Goal: Information Seeking & Learning: Find specific fact

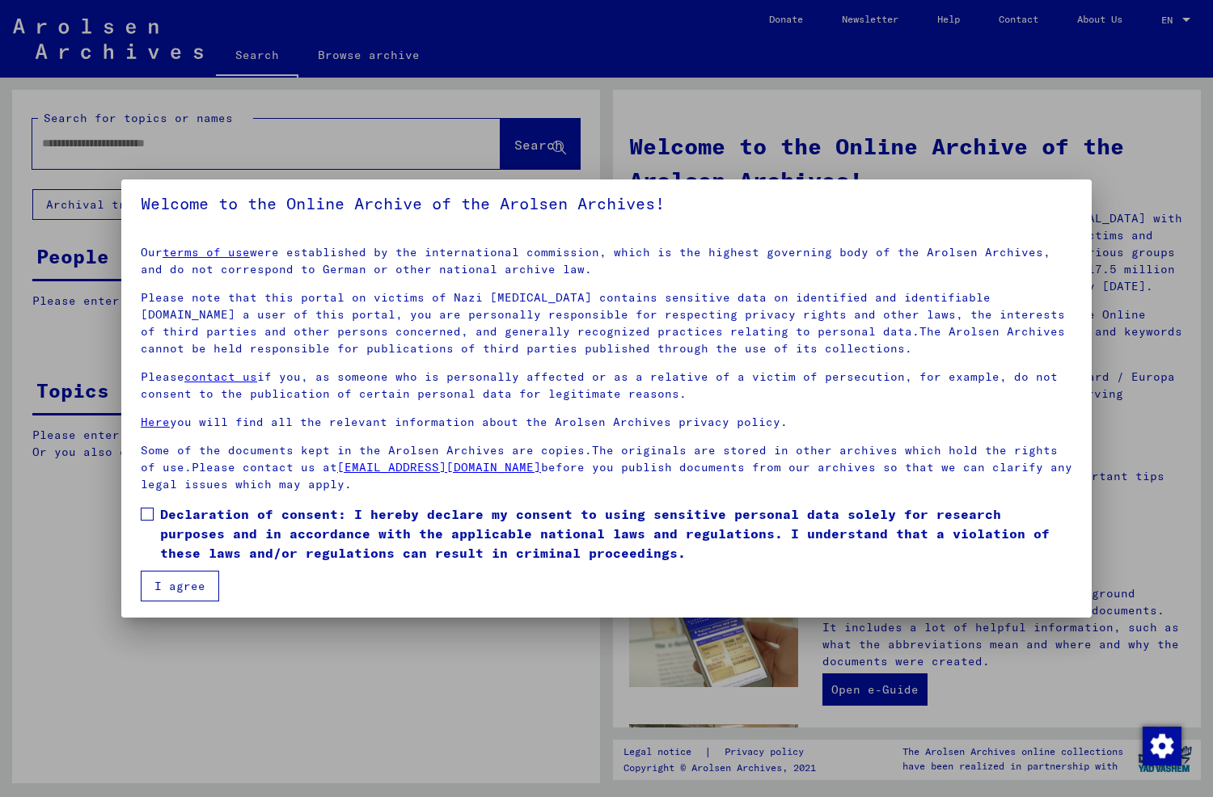
scroll to position [10, 0]
click at [147, 510] on span at bounding box center [147, 512] width 13 height 13
click at [181, 585] on button "I agree" at bounding box center [180, 584] width 78 height 31
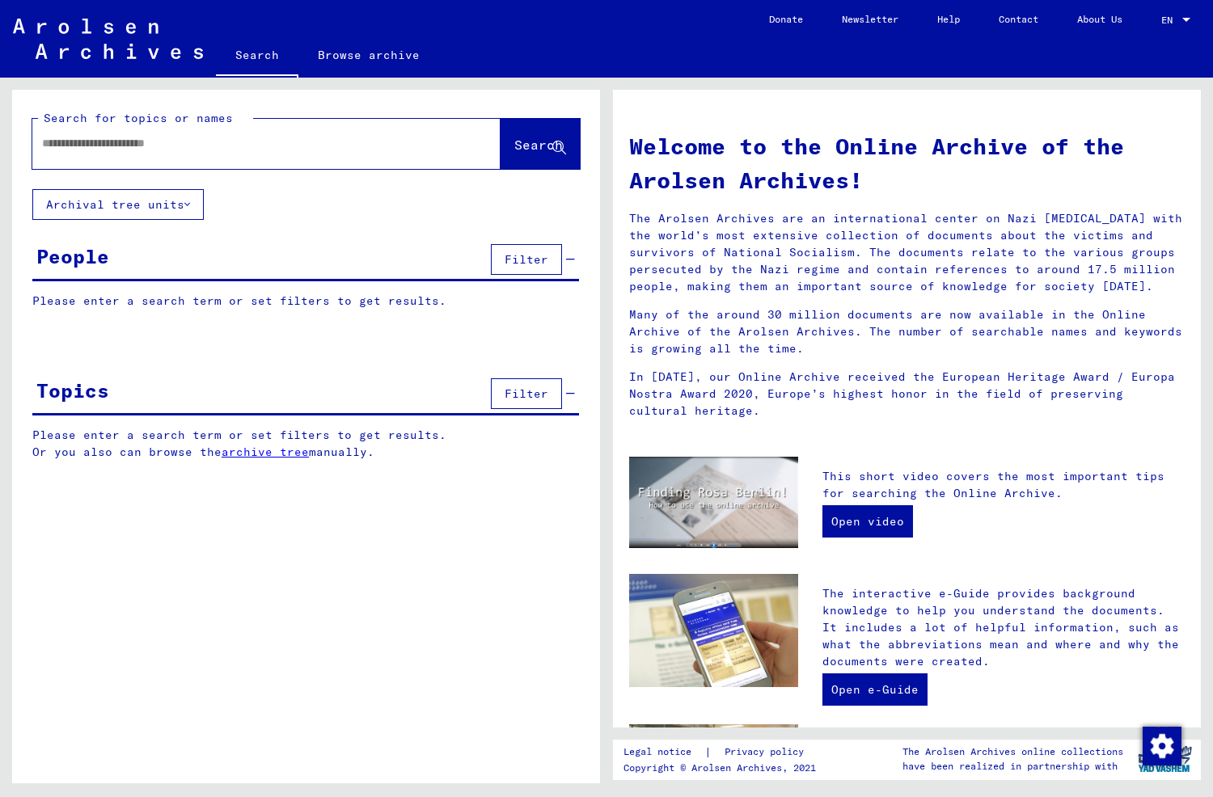
click at [234, 146] on input "text" at bounding box center [247, 143] width 410 height 17
click at [155, 147] on input "text" at bounding box center [247, 143] width 410 height 17
type input "**********"
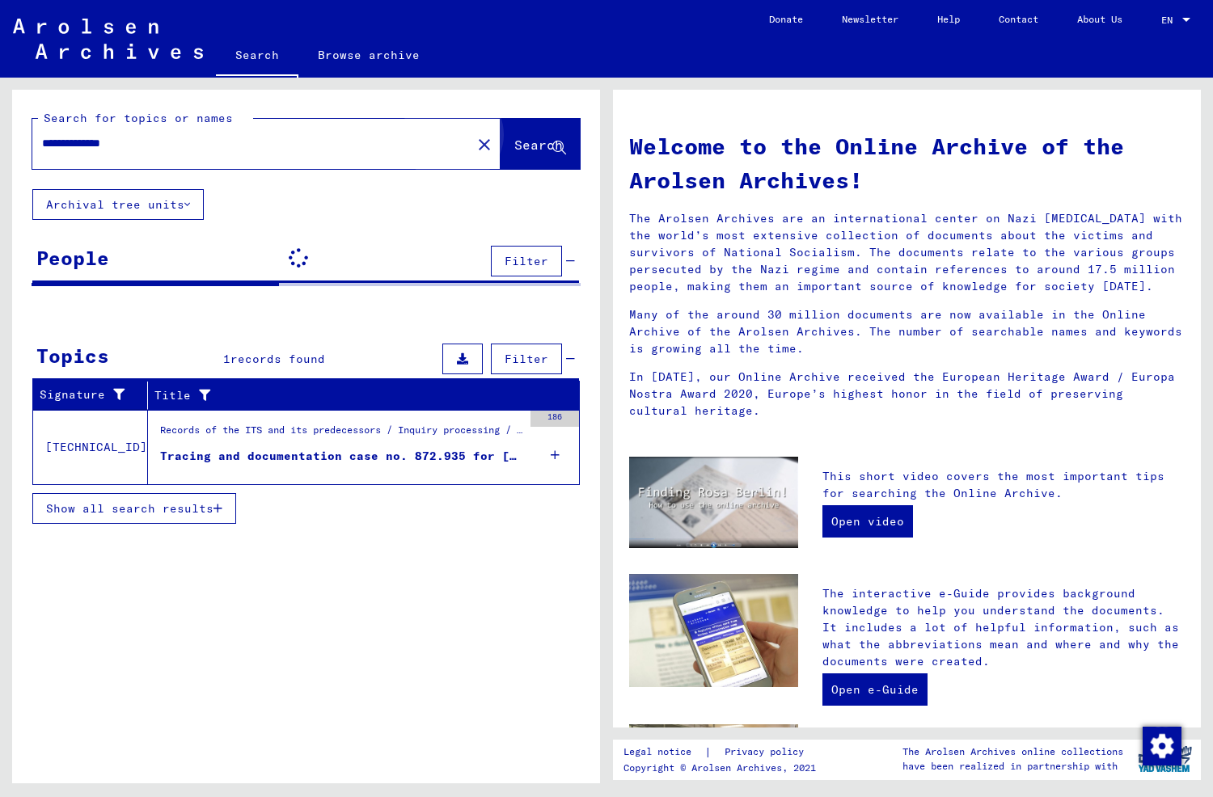
click at [518, 154] on span "Search" at bounding box center [540, 145] width 52 height 17
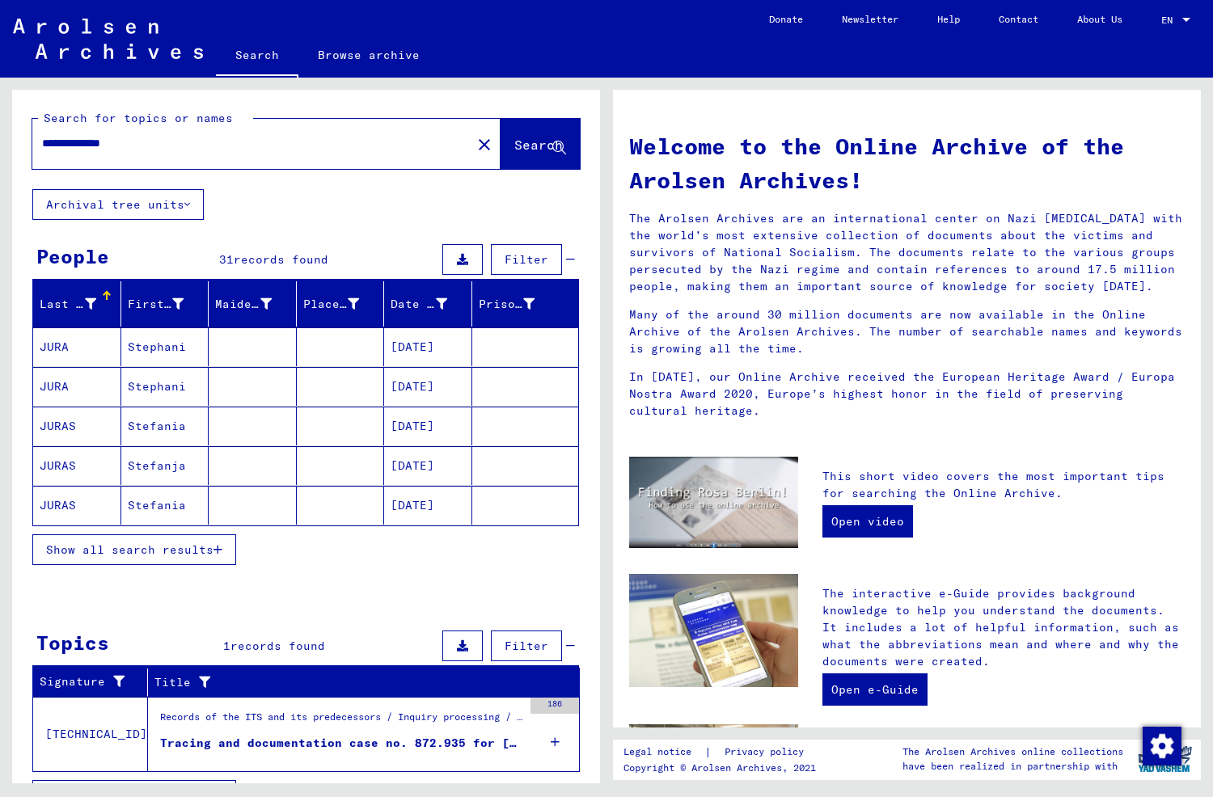
scroll to position [31, 0]
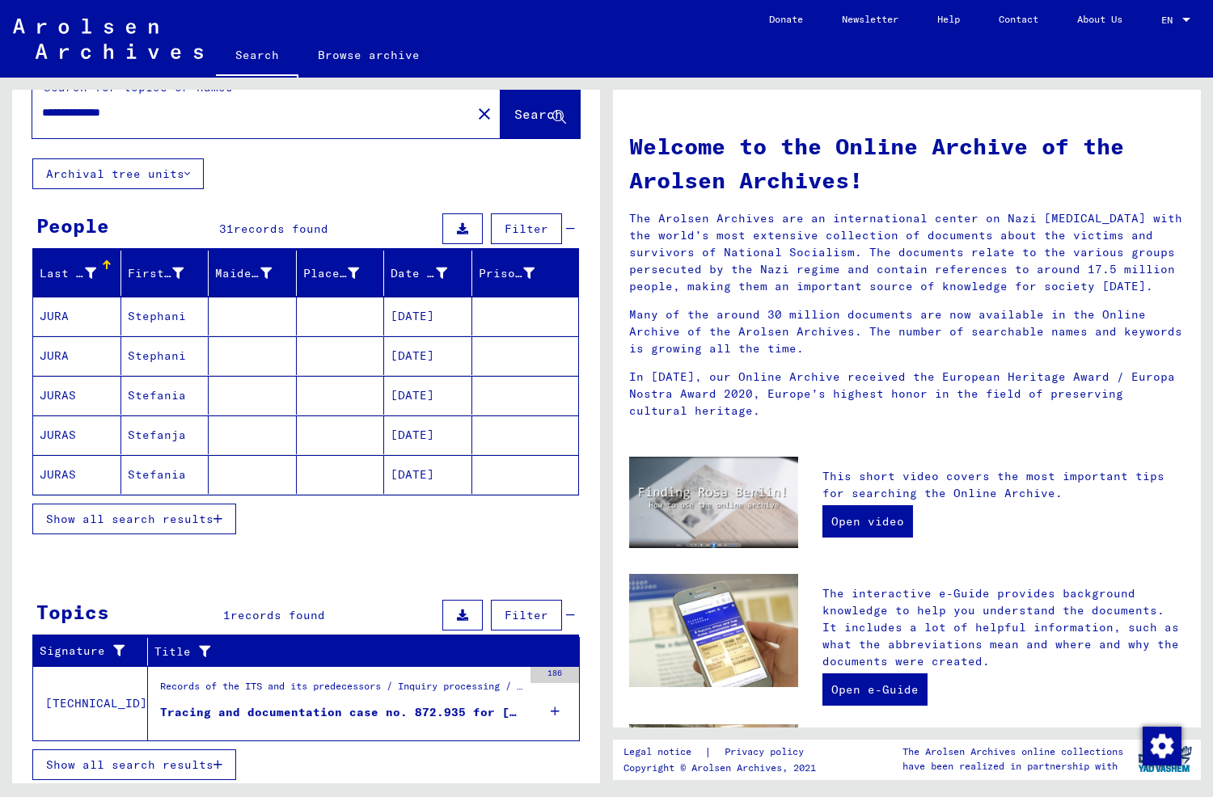
click at [189, 512] on span "Show all search results" at bounding box center [129, 519] width 167 height 15
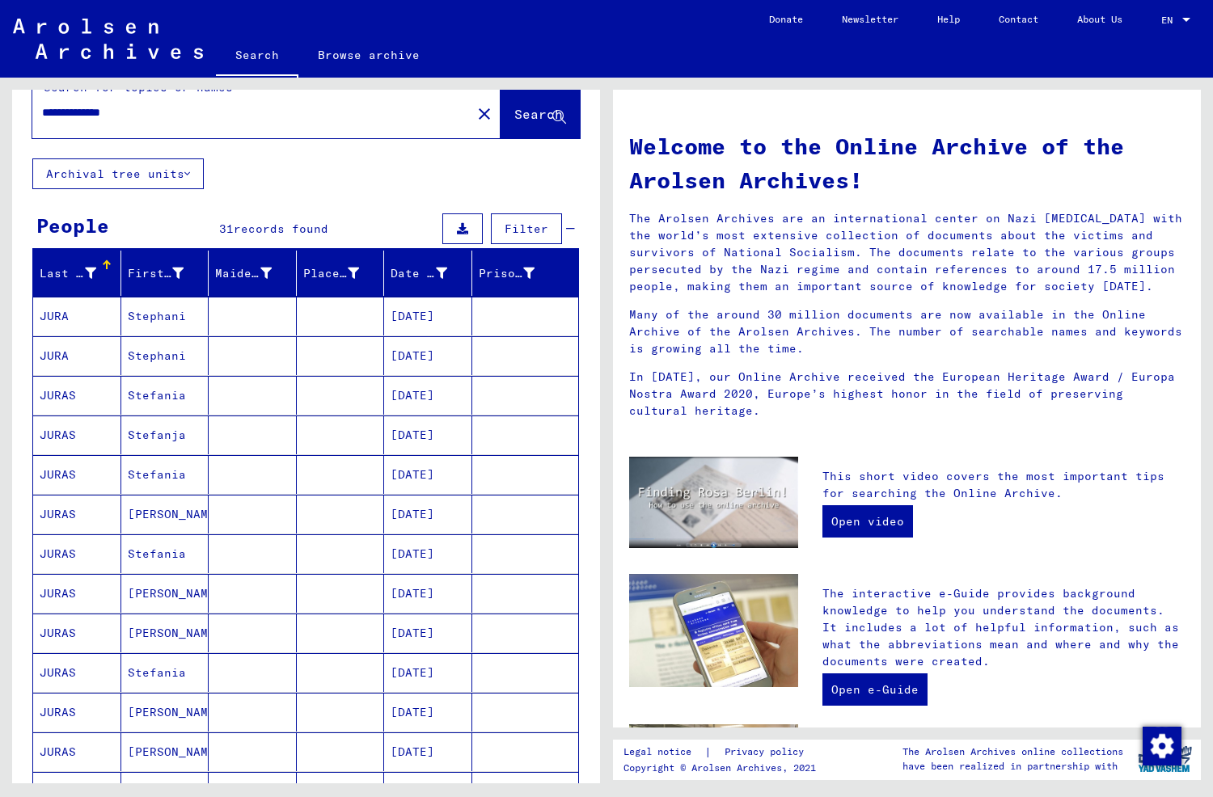
click at [162, 507] on mat-cell "[PERSON_NAME]" at bounding box center [165, 514] width 88 height 39
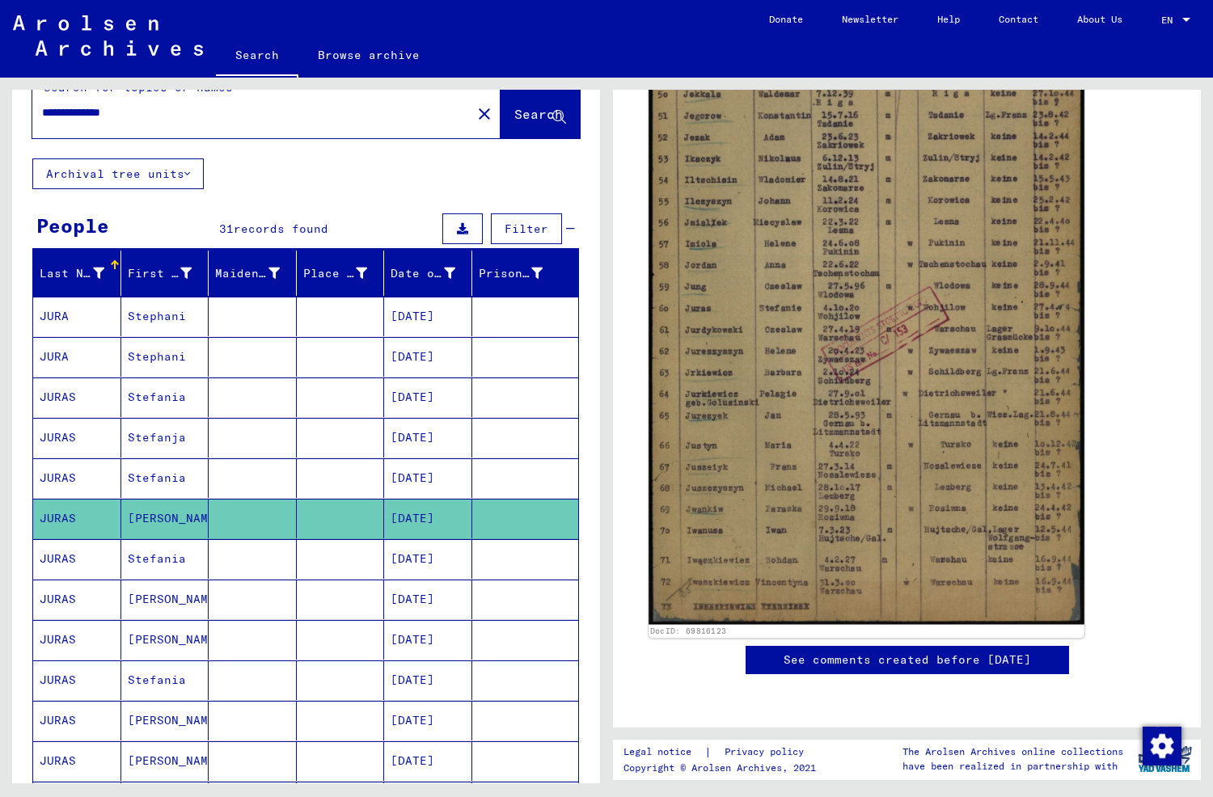
scroll to position [485, 0]
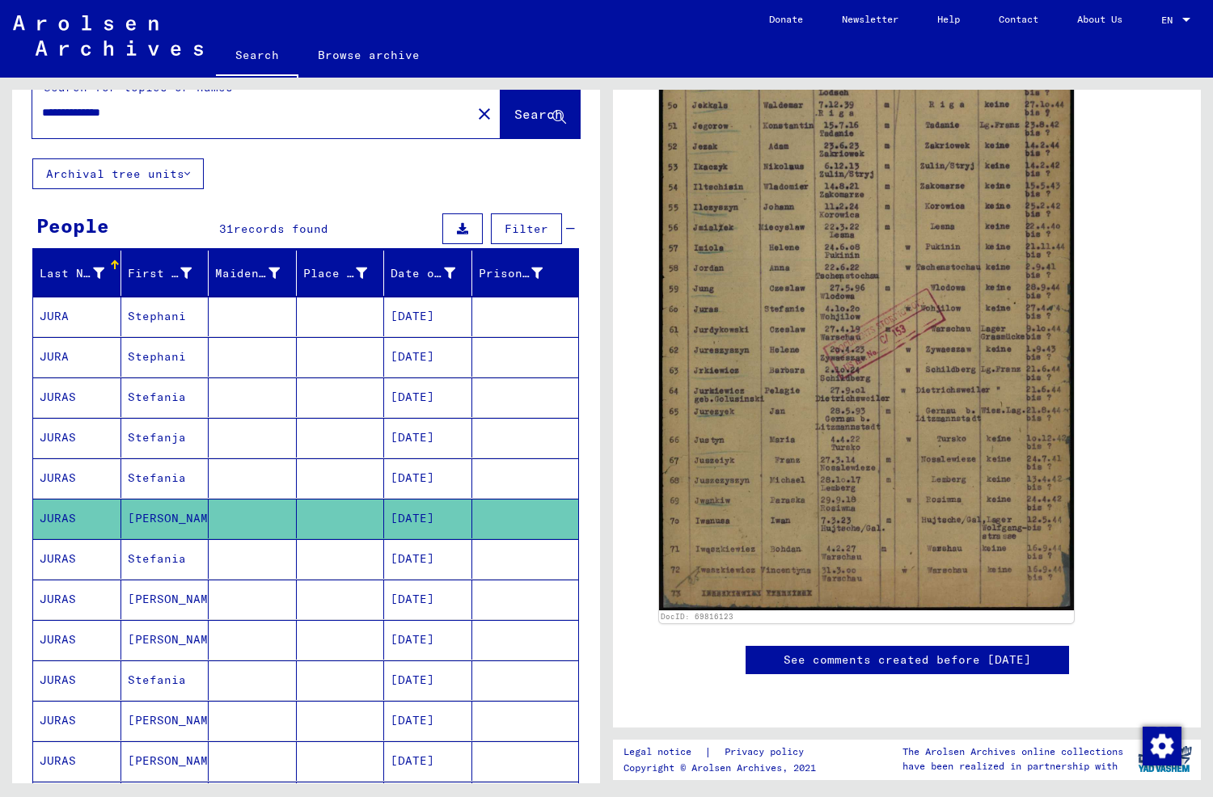
click at [167, 549] on mat-cell "Stefania" at bounding box center [165, 559] width 88 height 40
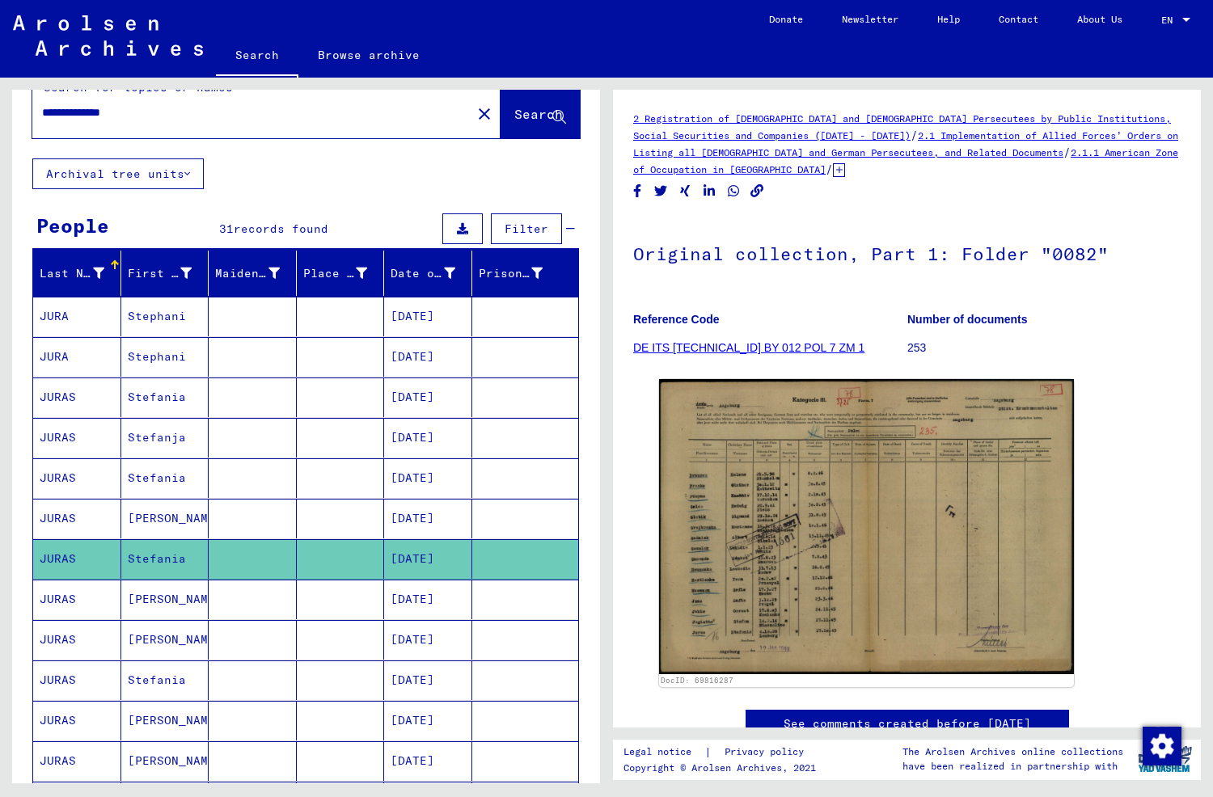
click at [175, 594] on mat-cell "[PERSON_NAME]" at bounding box center [165, 600] width 88 height 40
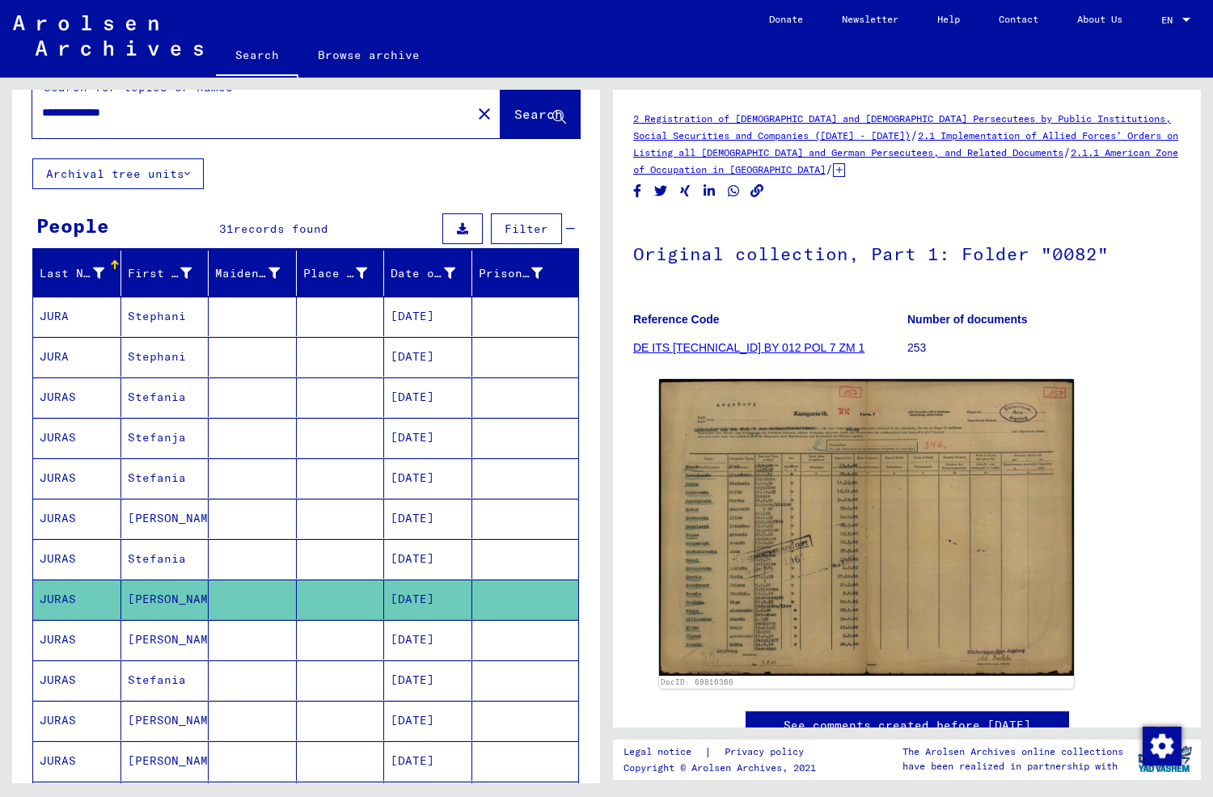
click at [153, 634] on mat-cell "[PERSON_NAME]" at bounding box center [165, 640] width 88 height 40
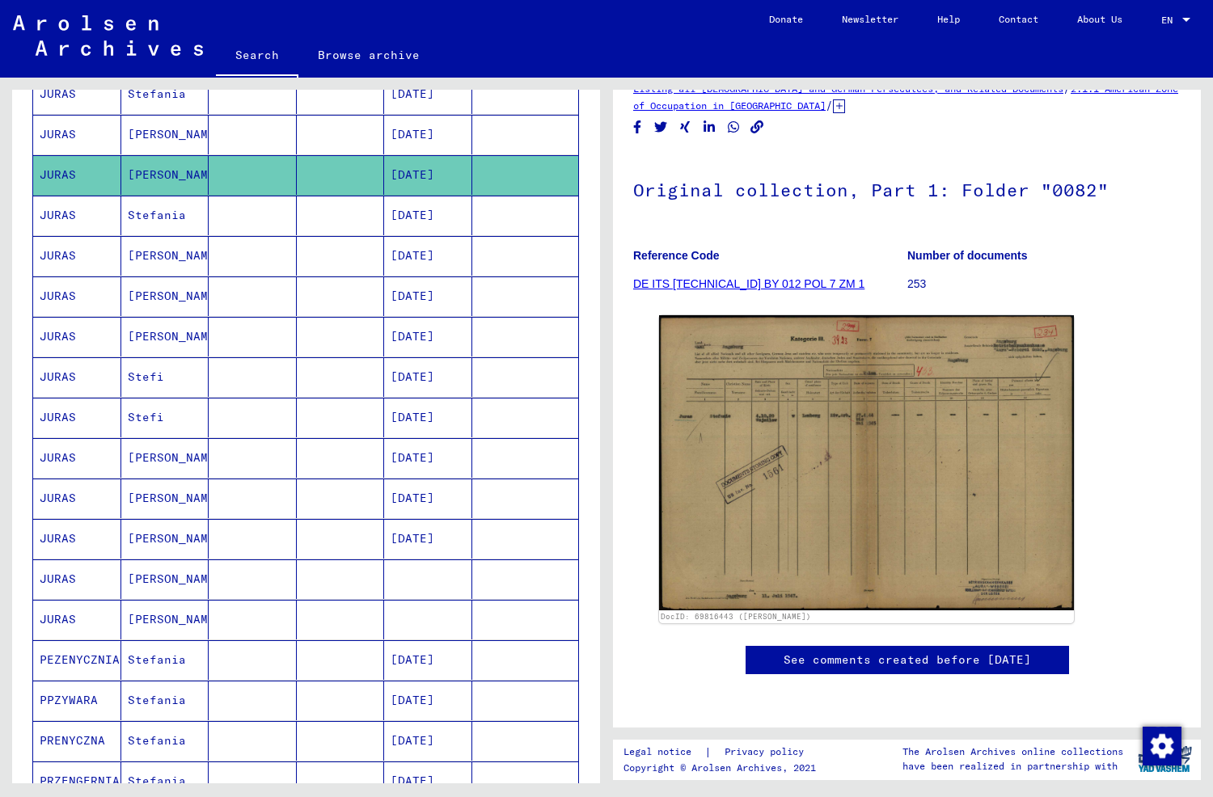
scroll to position [497, 0]
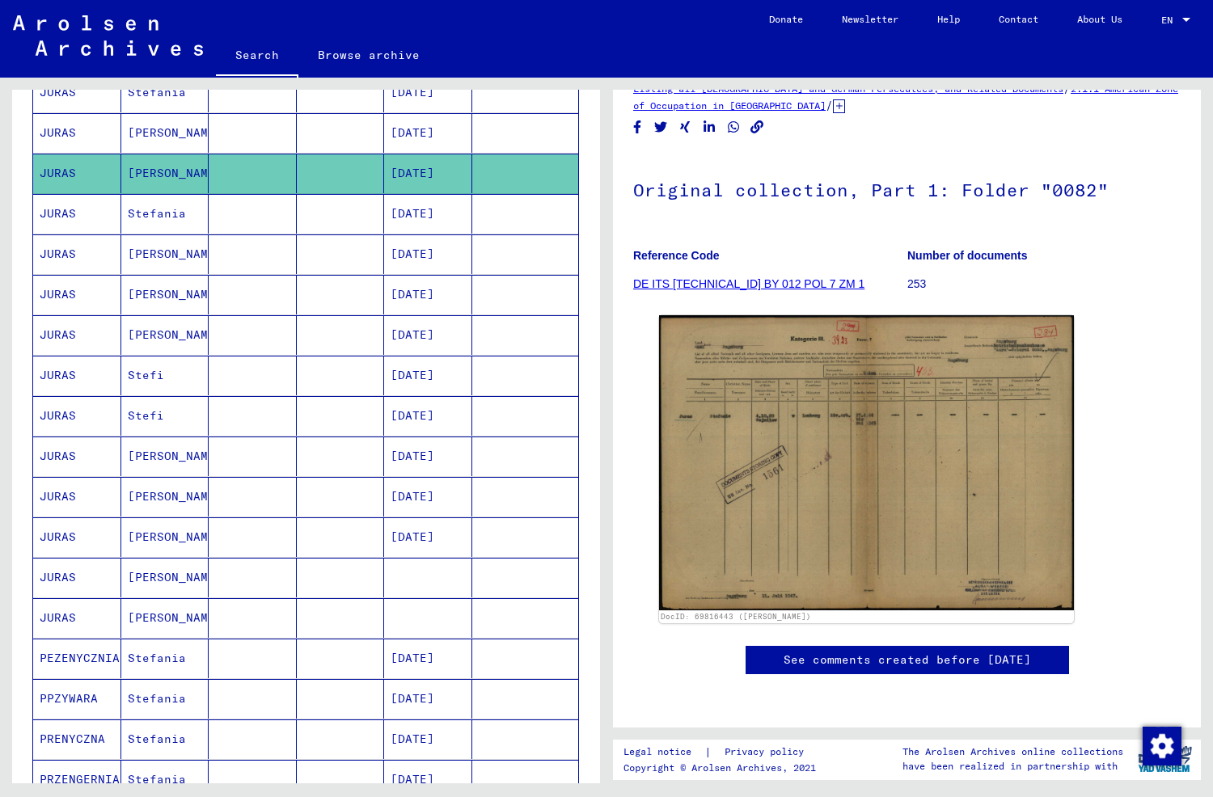
click at [152, 207] on mat-cell "Stefania" at bounding box center [165, 214] width 88 height 40
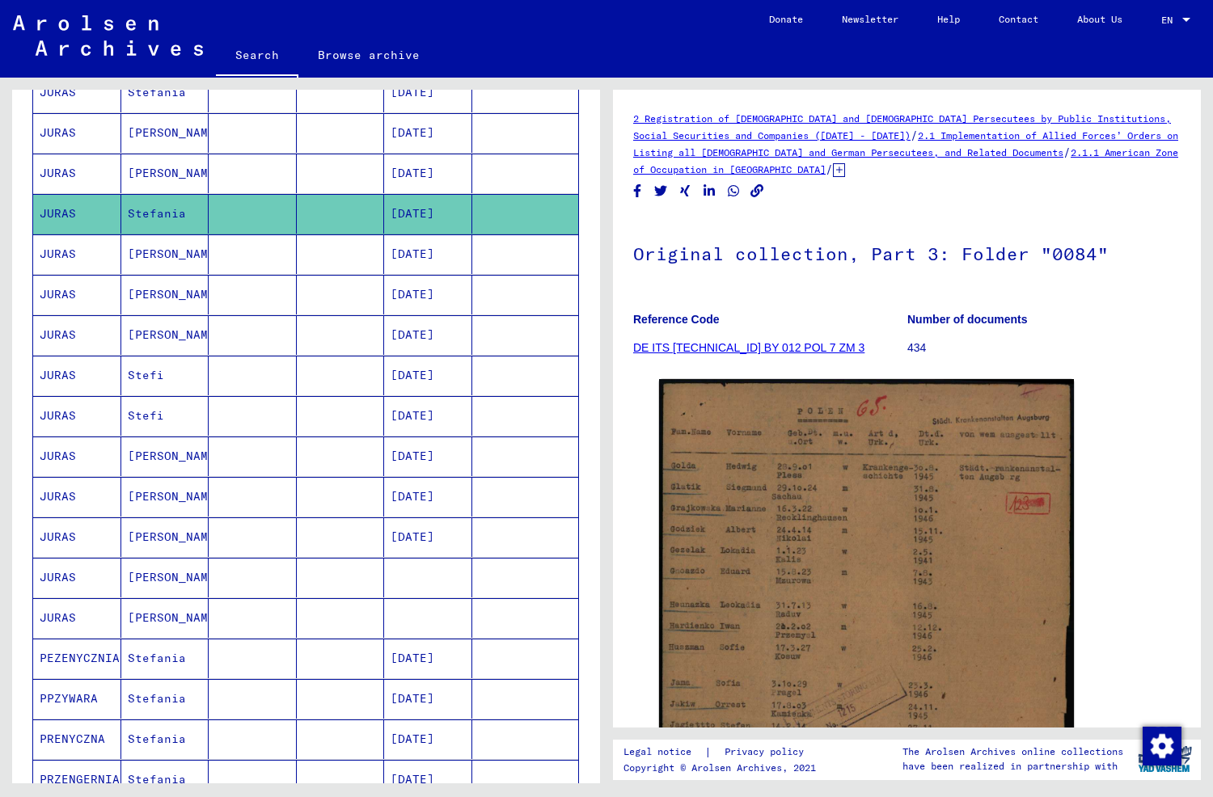
click at [162, 250] on mat-cell "[PERSON_NAME]" at bounding box center [165, 255] width 88 height 40
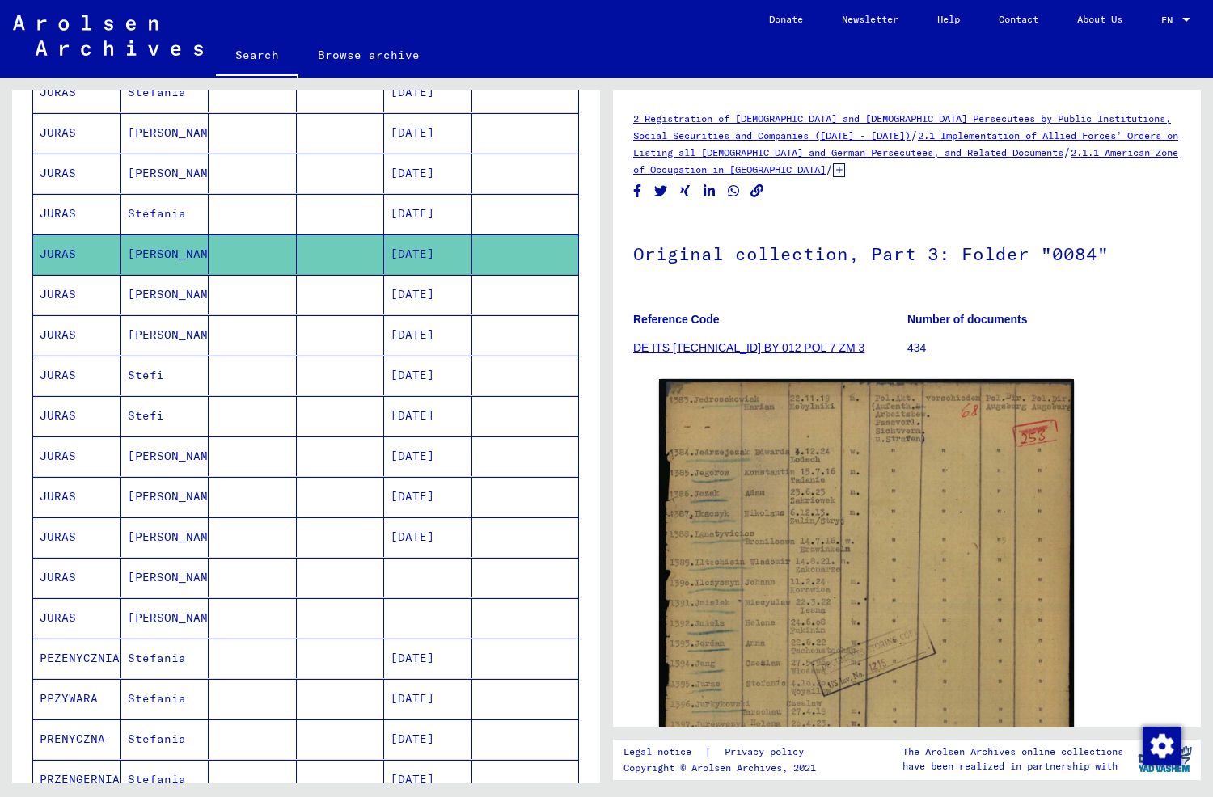
click at [158, 291] on mat-cell "[PERSON_NAME]" at bounding box center [165, 295] width 88 height 40
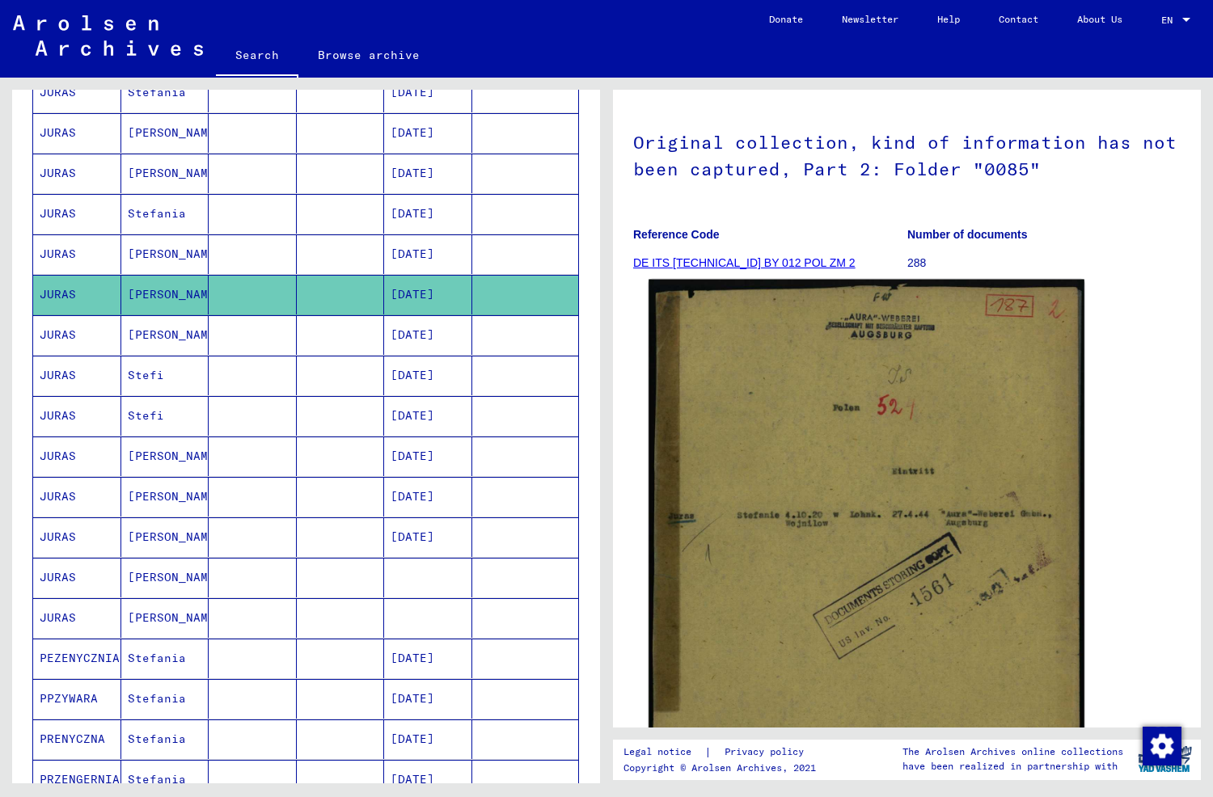
scroll to position [243, 0]
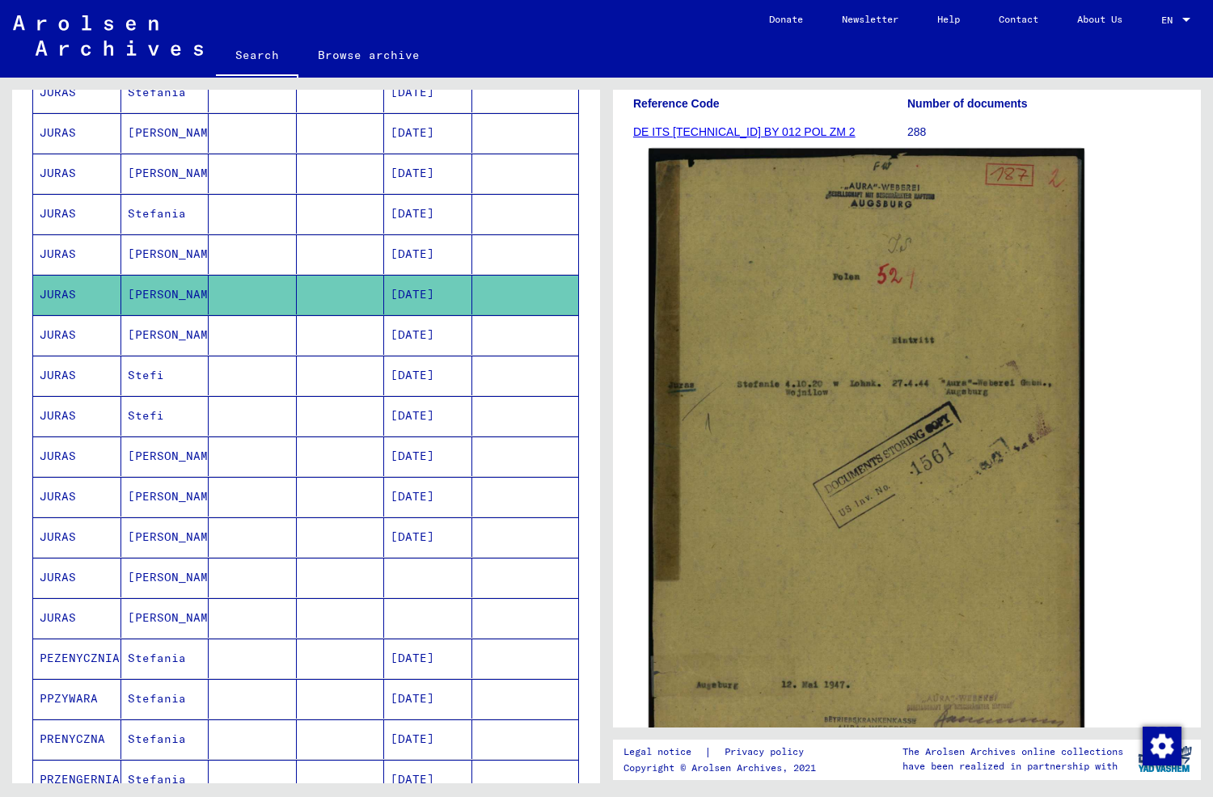
click at [844, 416] on img at bounding box center [867, 456] width 436 height 615
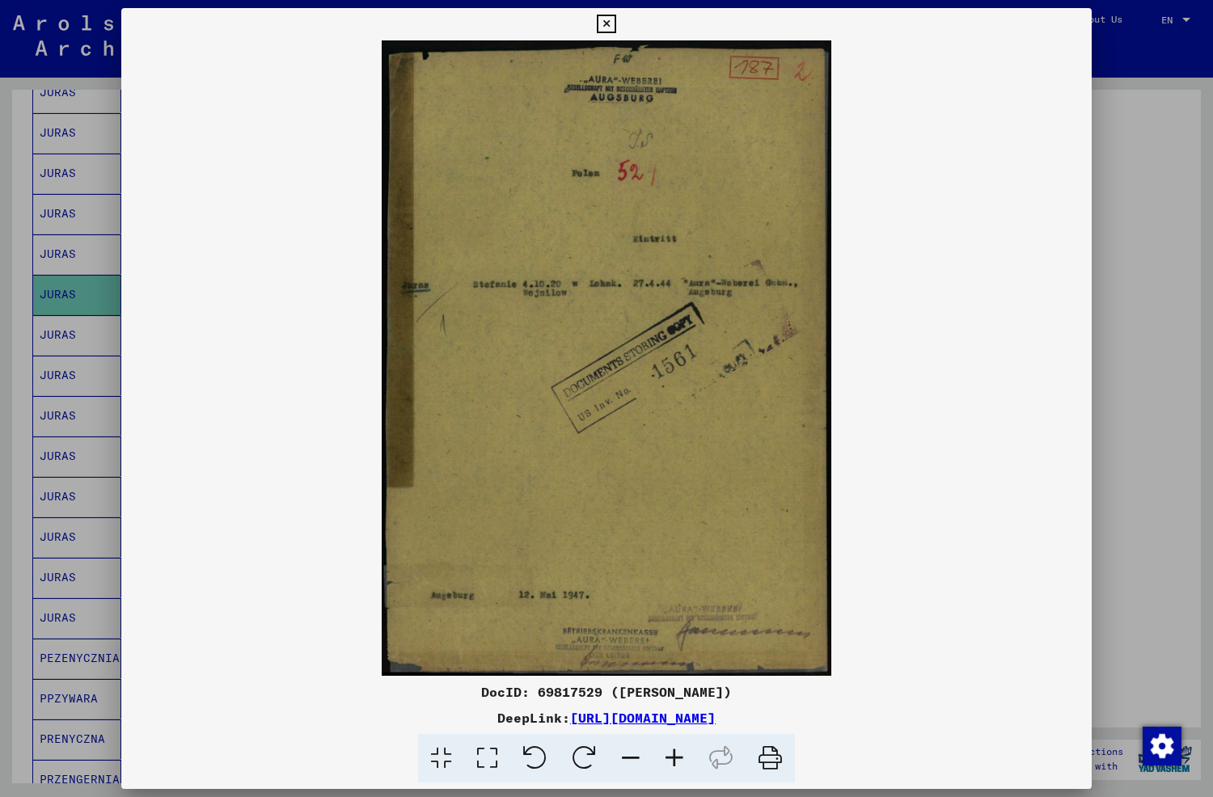
click at [844, 416] on img at bounding box center [606, 358] width 970 height 636
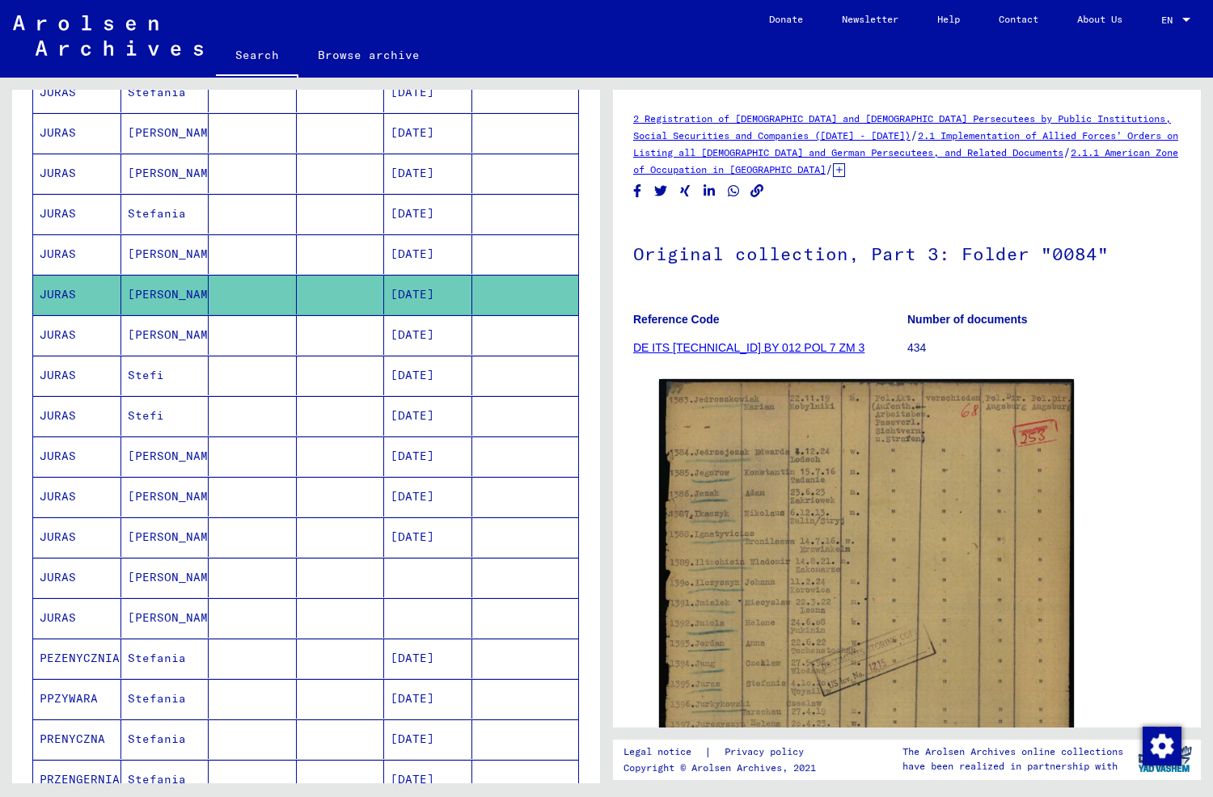
click at [171, 328] on mat-cell "[PERSON_NAME]" at bounding box center [165, 335] width 88 height 40
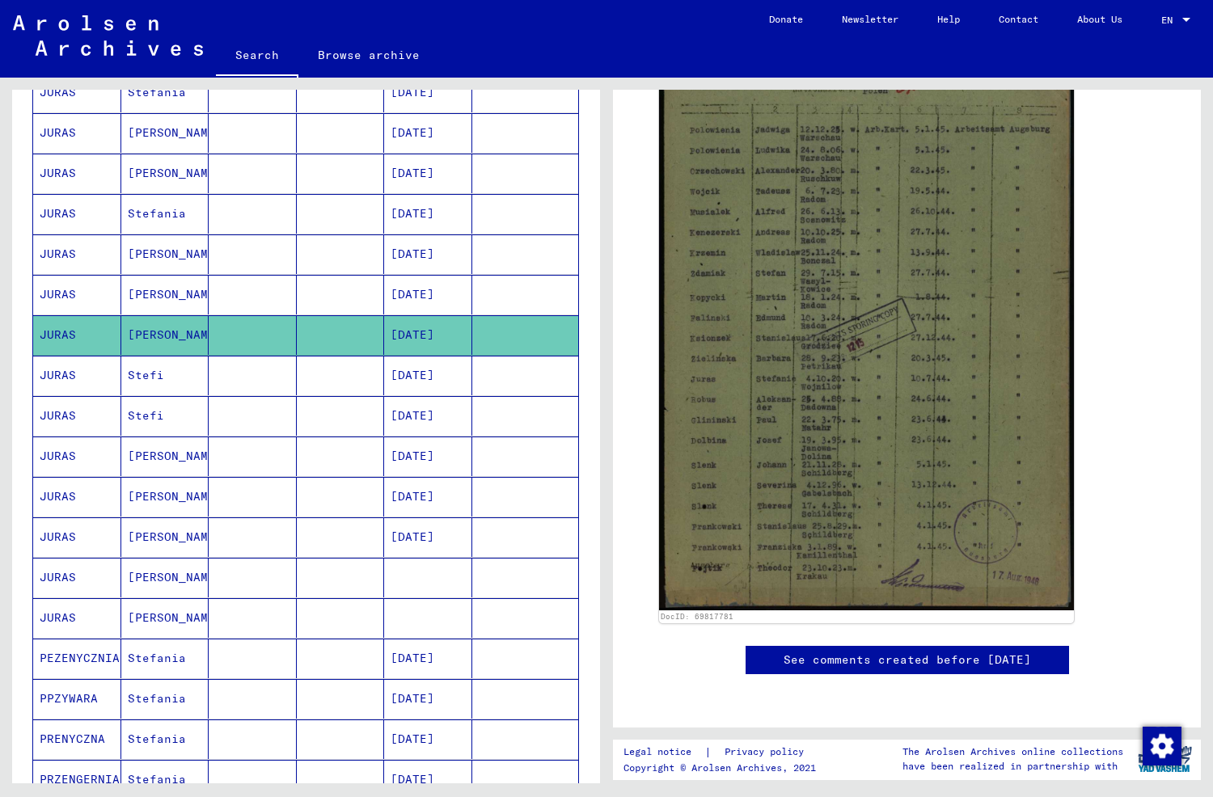
scroll to position [566, 0]
click at [129, 366] on mat-cell "Stefi" at bounding box center [165, 376] width 88 height 40
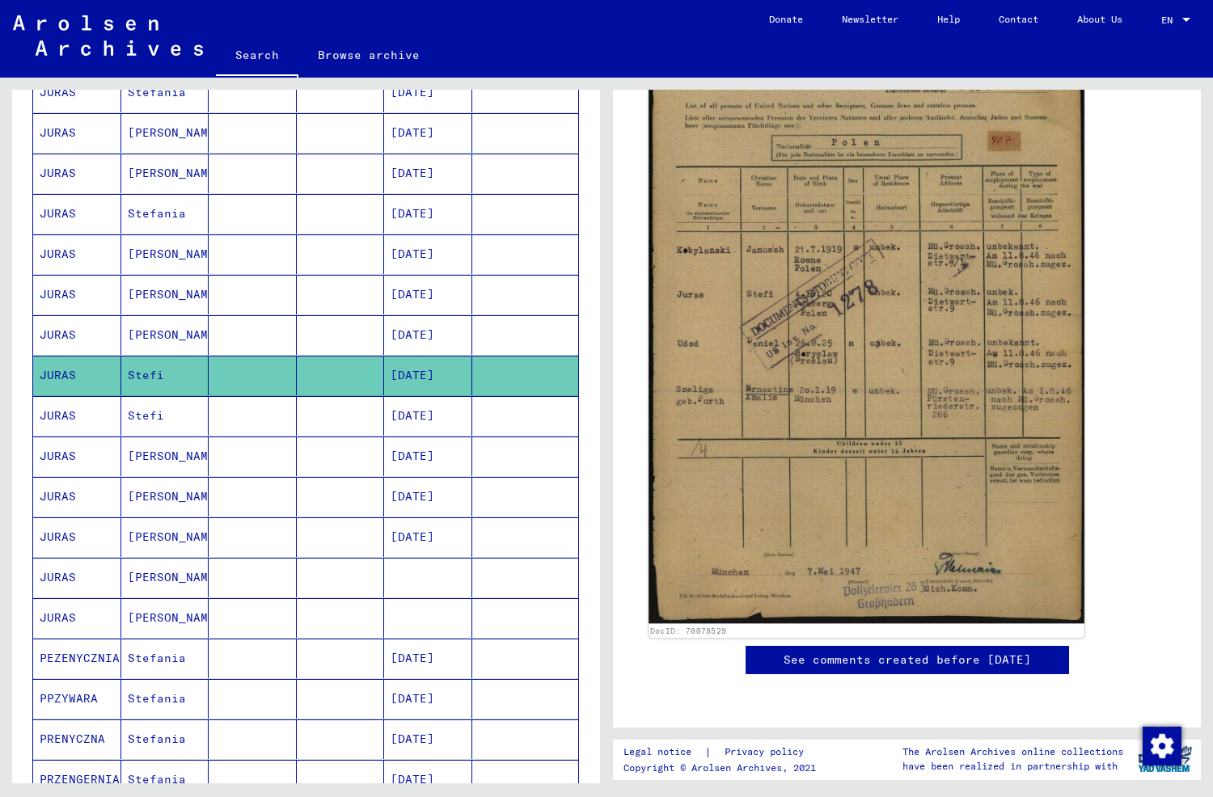
scroll to position [485, 0]
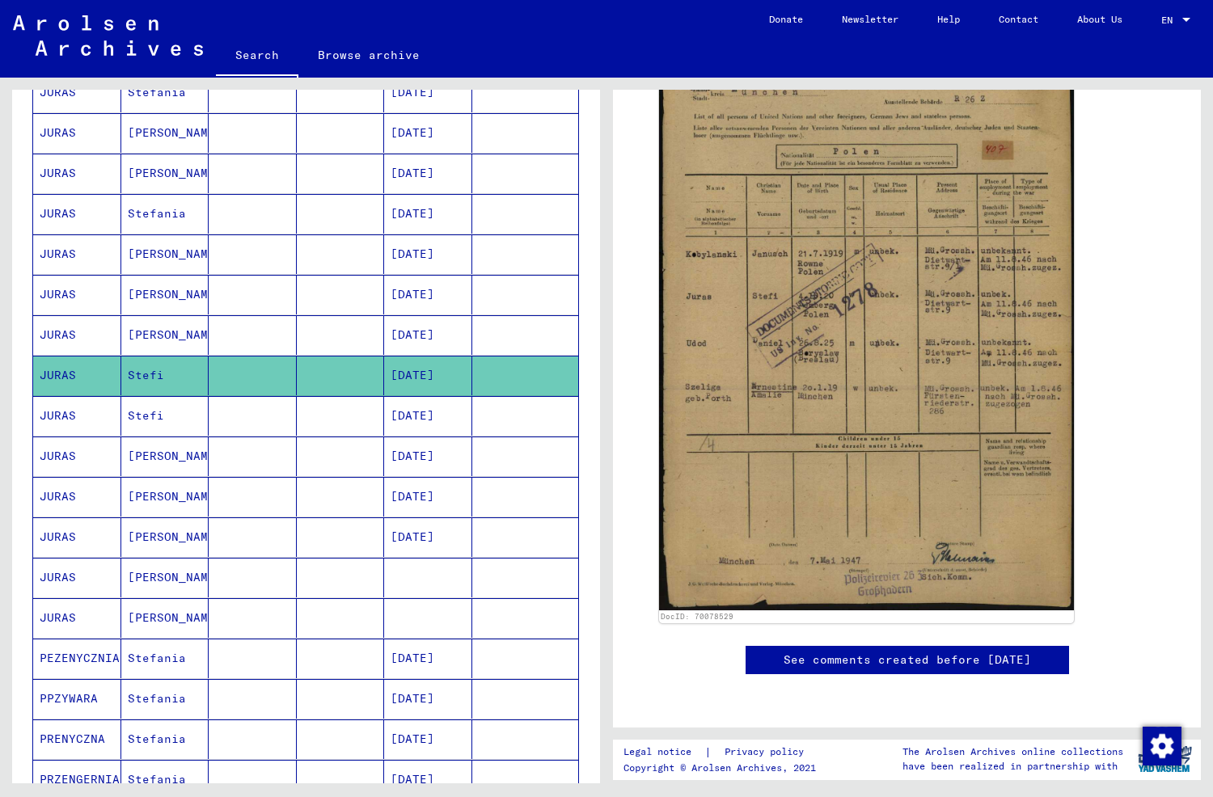
click at [175, 405] on mat-cell "Stefi" at bounding box center [165, 416] width 88 height 40
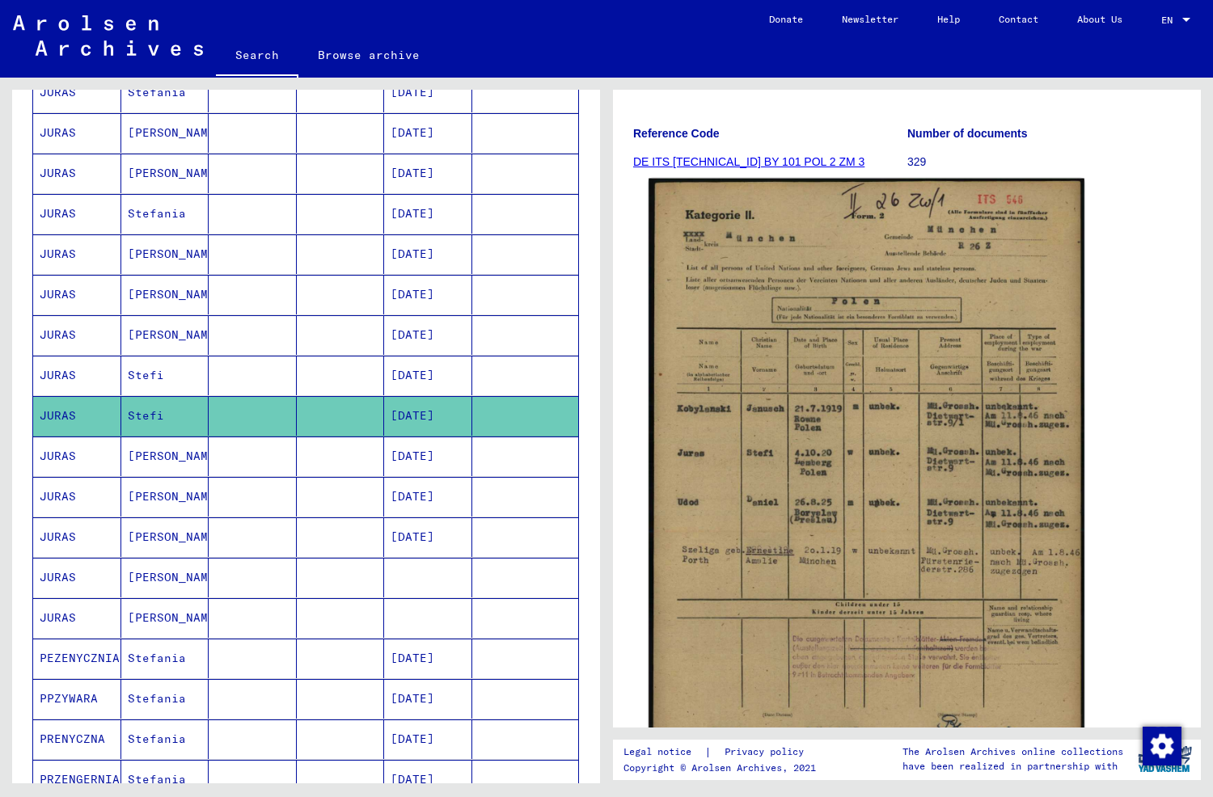
scroll to position [243, 0]
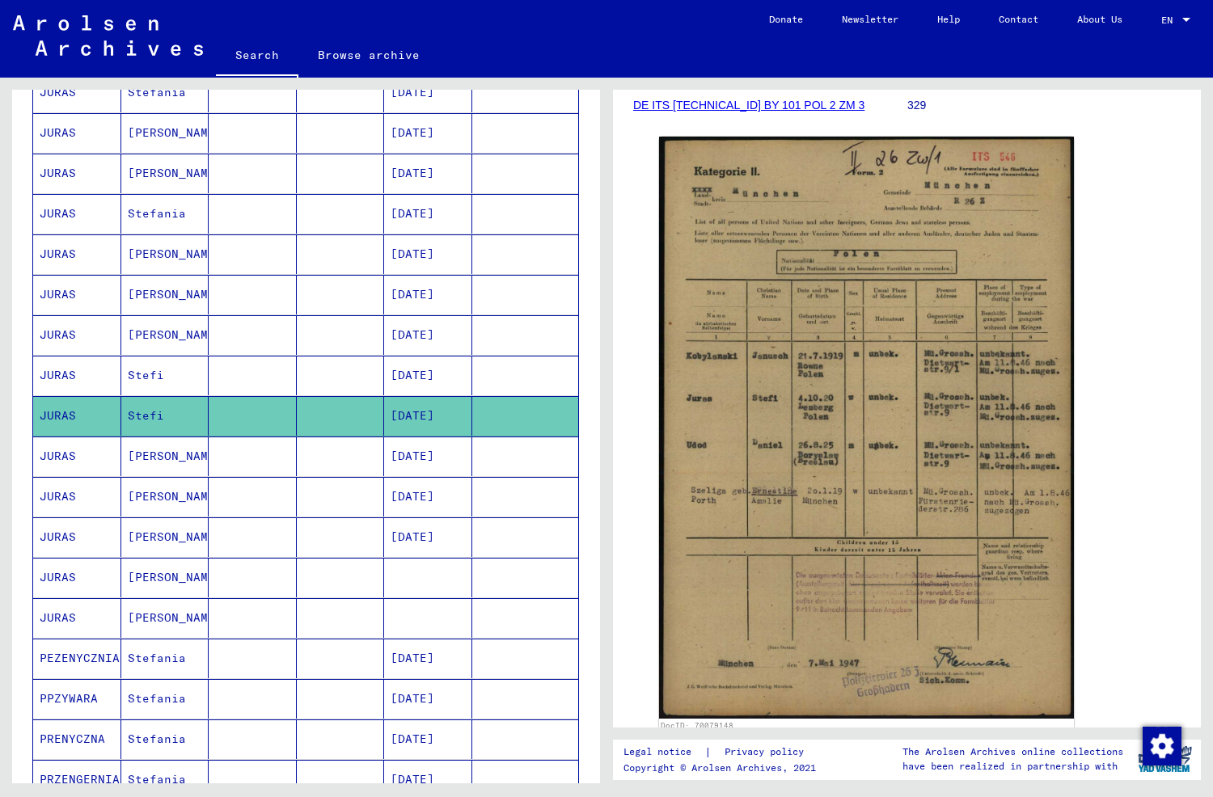
click at [158, 442] on mat-cell "[PERSON_NAME]" at bounding box center [165, 457] width 88 height 40
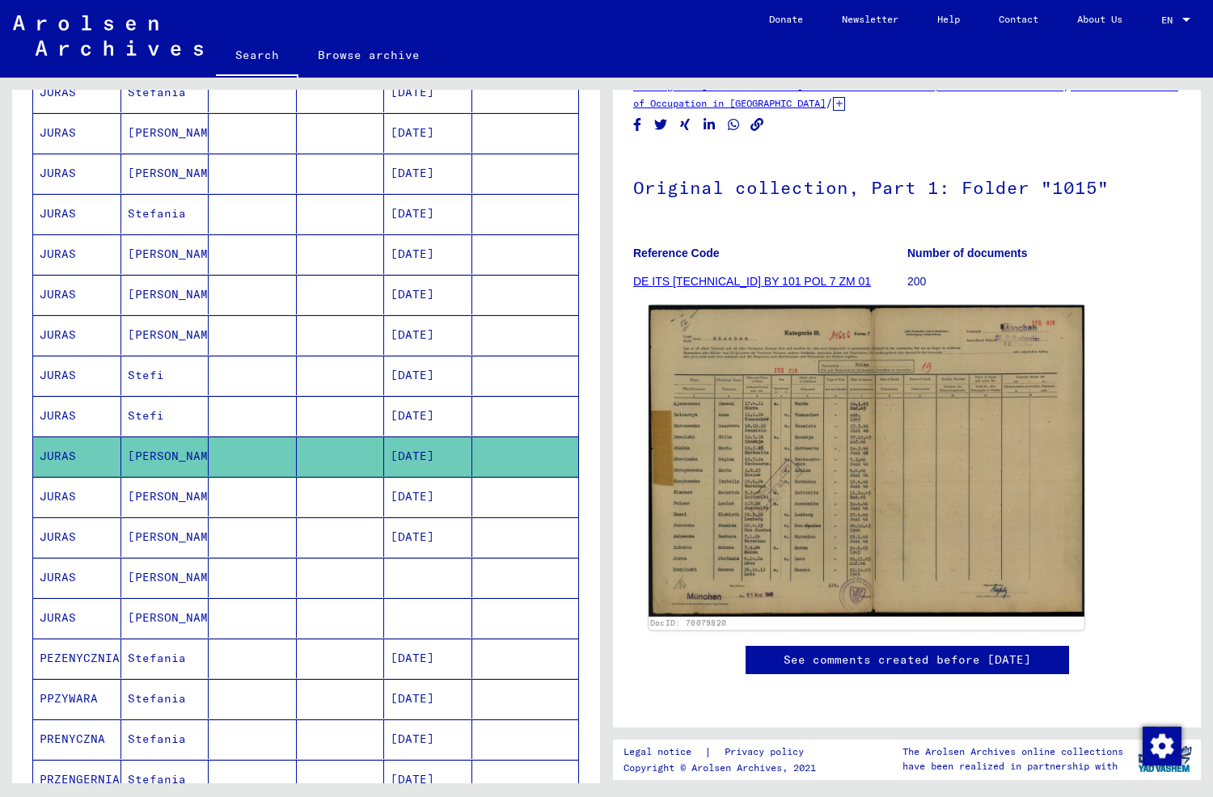
scroll to position [162, 0]
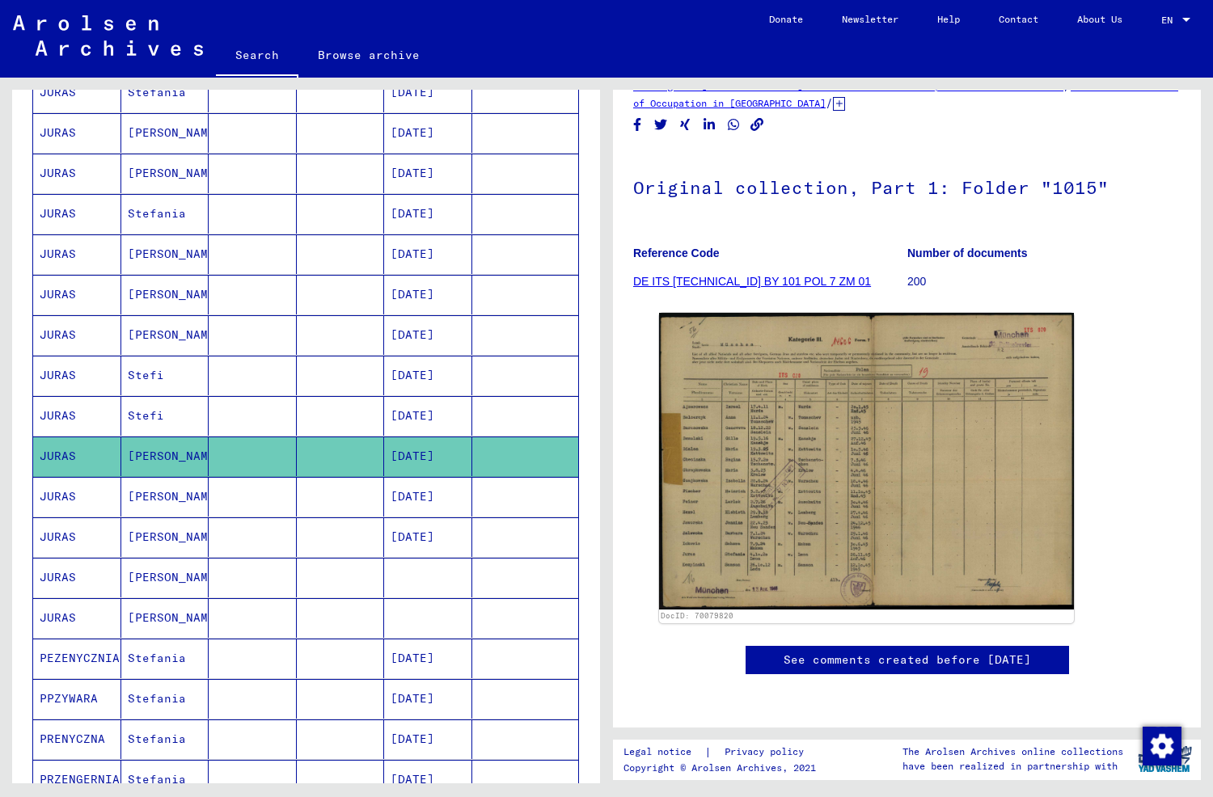
click at [166, 484] on mat-cell "[PERSON_NAME]" at bounding box center [165, 497] width 88 height 40
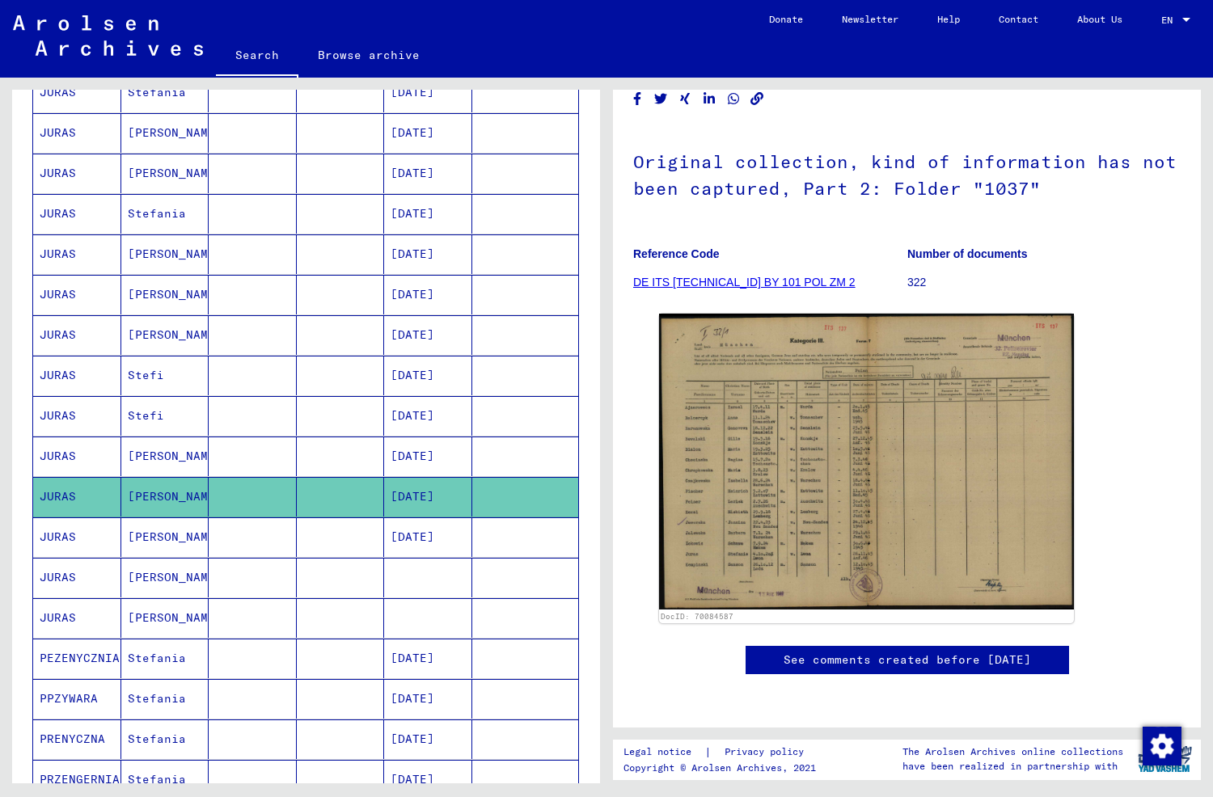
scroll to position [243, 0]
click at [154, 519] on mat-cell "[PERSON_NAME]" at bounding box center [165, 538] width 88 height 40
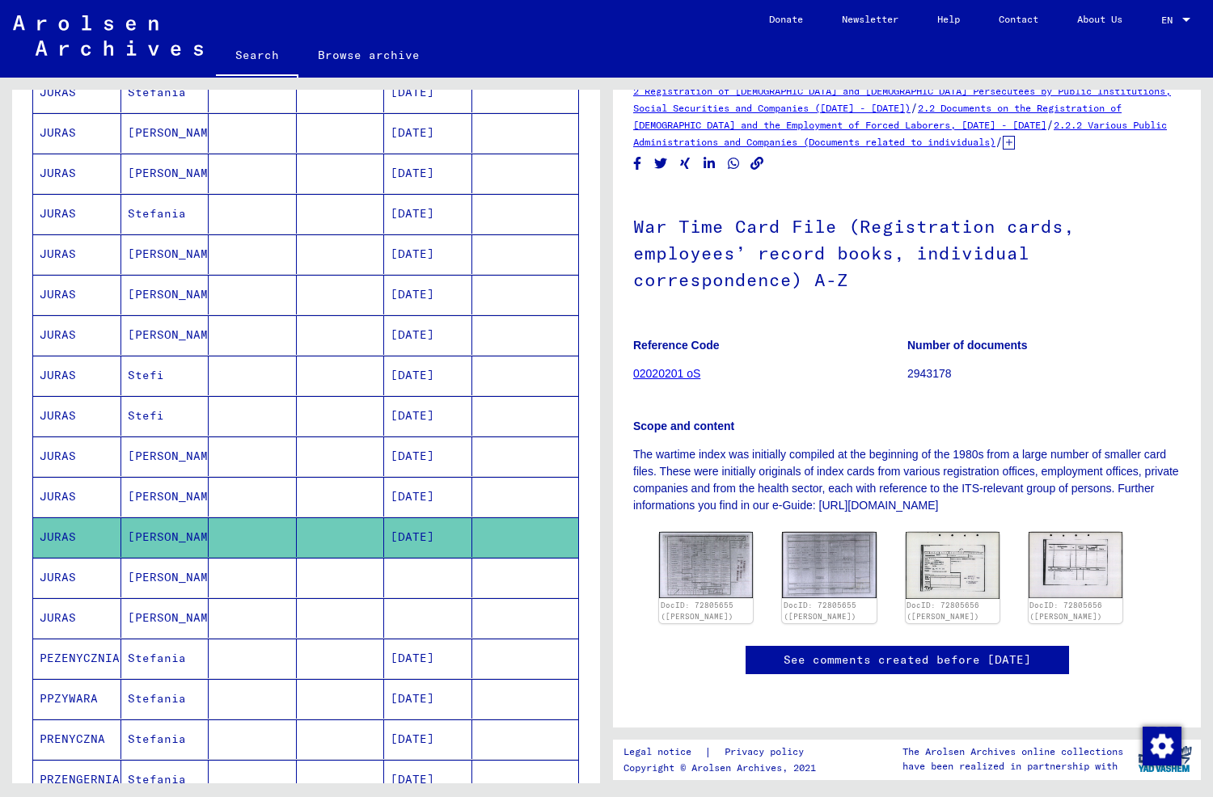
scroll to position [323, 0]
click at [707, 530] on img at bounding box center [706, 565] width 99 height 70
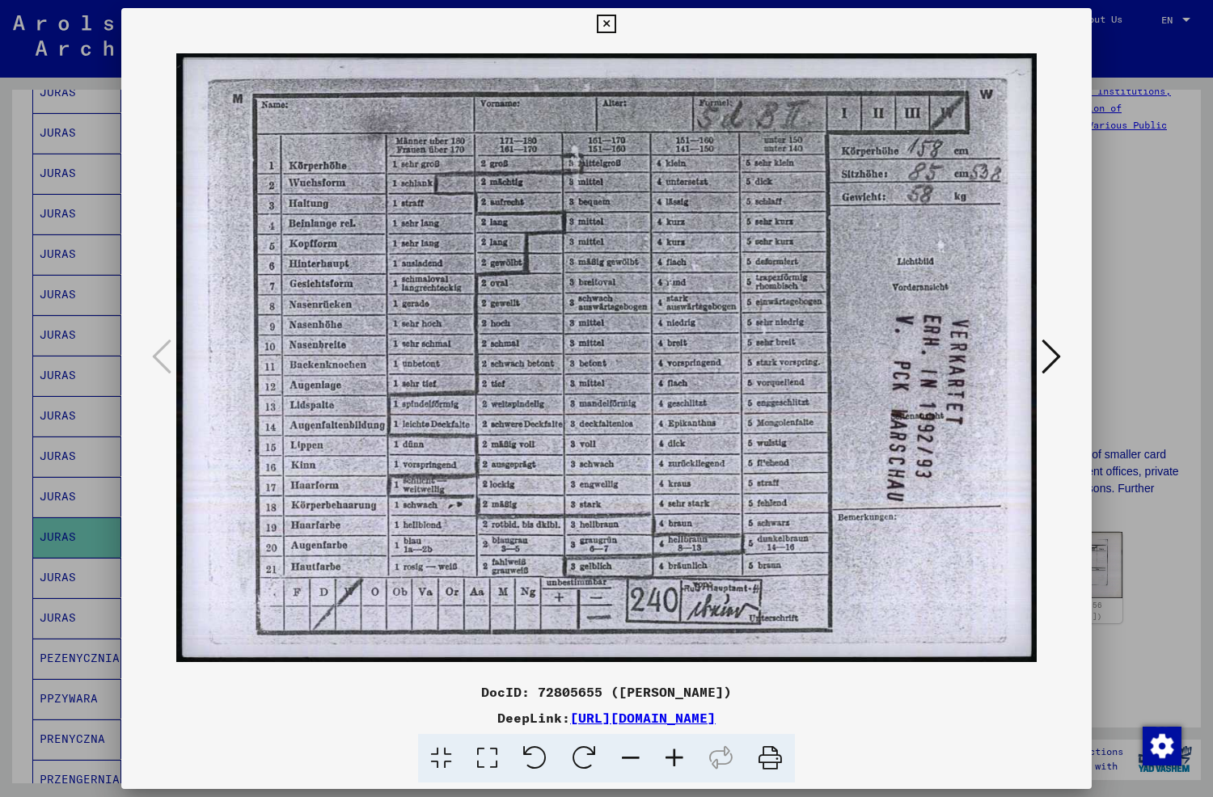
click at [707, 268] on img at bounding box center [606, 358] width 860 height 636
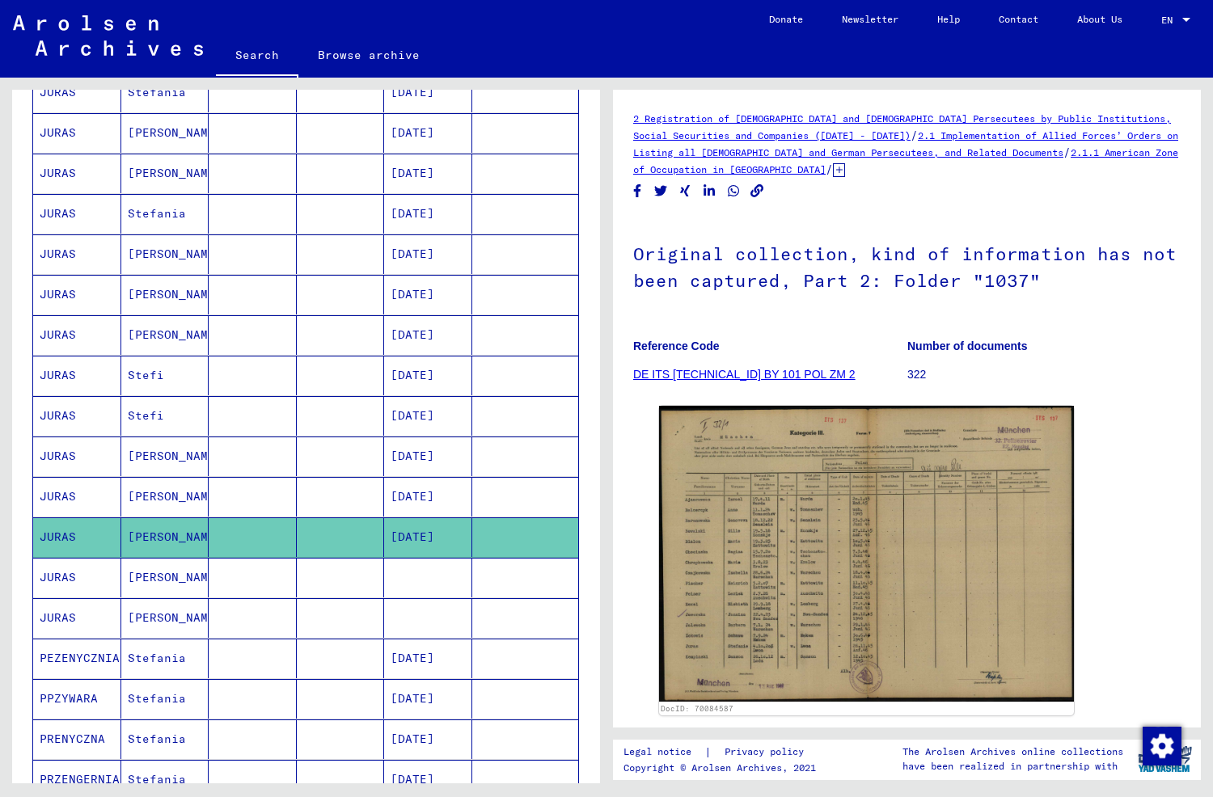
click at [173, 569] on mat-cell "[PERSON_NAME]" at bounding box center [165, 578] width 88 height 40
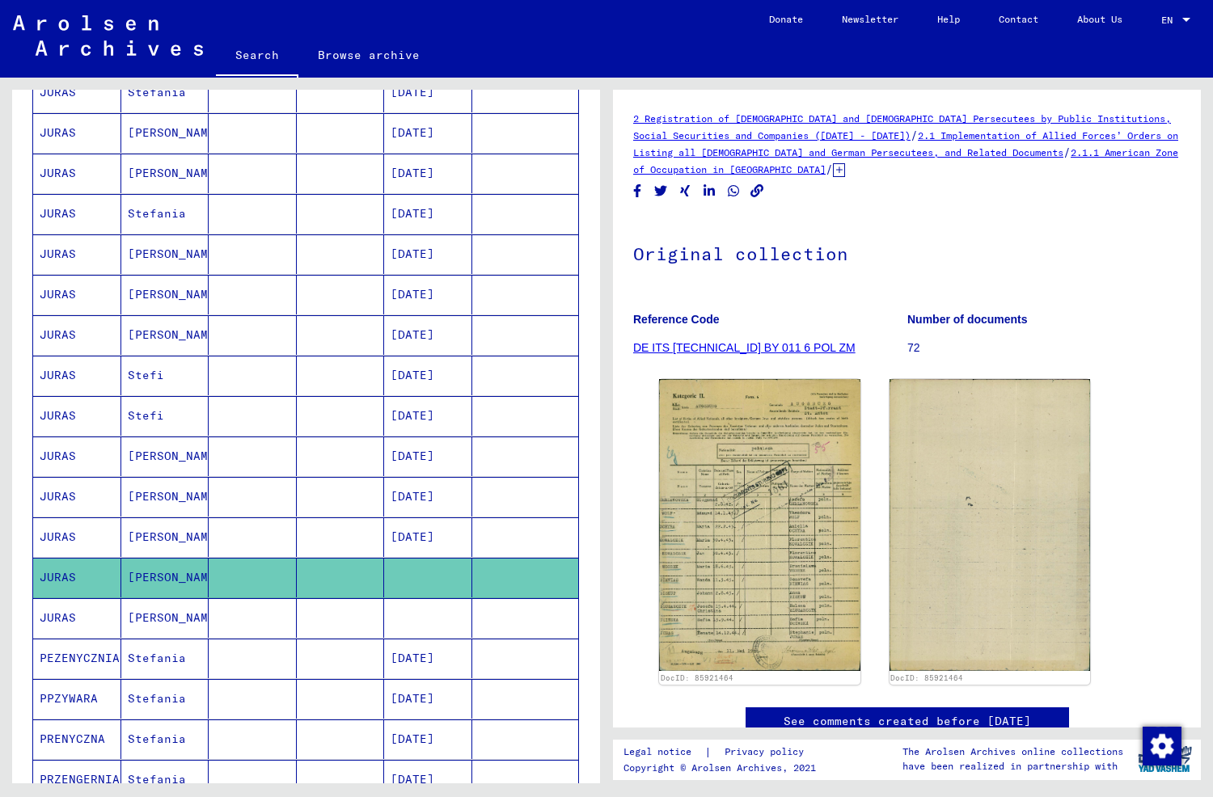
click at [154, 606] on mat-cell "[PERSON_NAME]" at bounding box center [165, 618] width 88 height 40
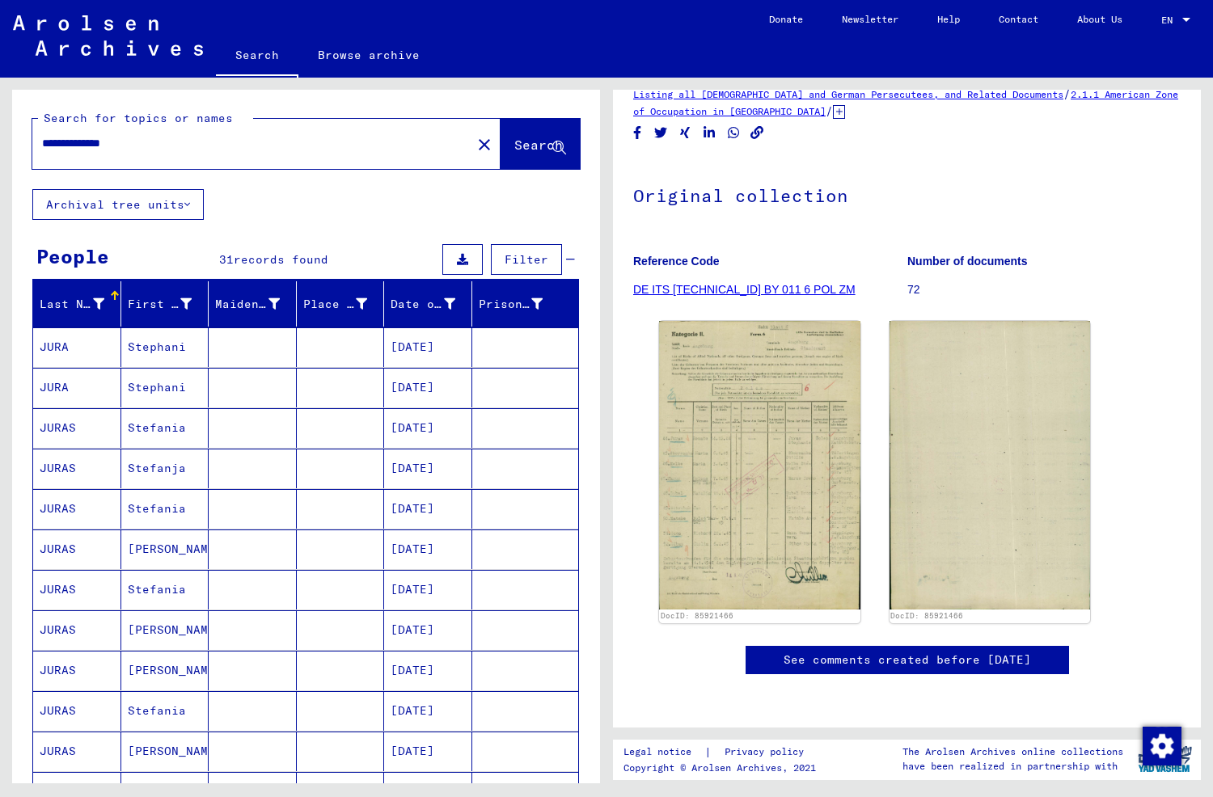
click at [852, 652] on link "See comments created before [DATE]" at bounding box center [907, 660] width 247 height 17
